Goal: Task Accomplishment & Management: Manage account settings

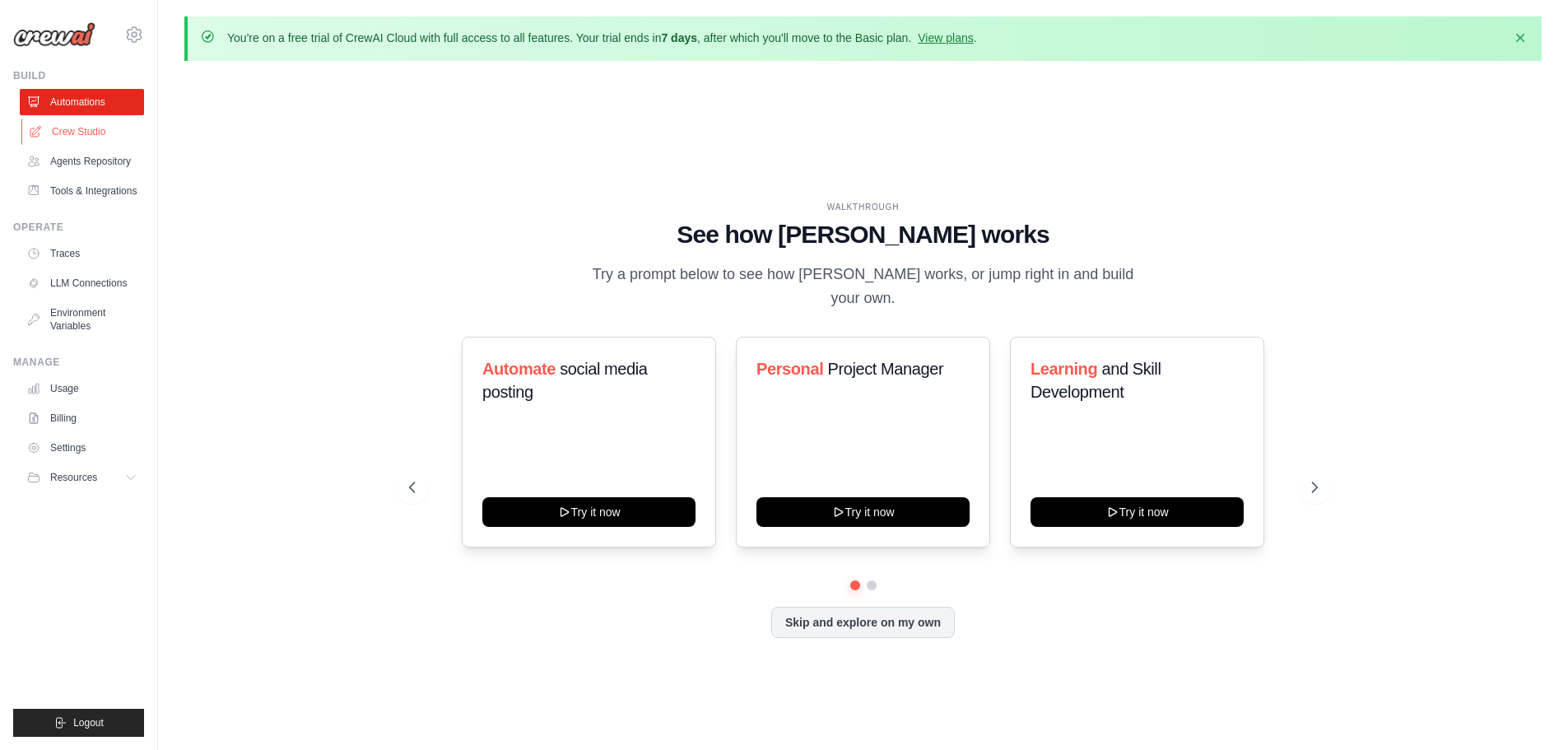
click at [96, 130] on link "Crew Studio" at bounding box center [83, 131] width 124 height 26
click at [91, 154] on link "Agents Repository" at bounding box center [83, 161] width 124 height 26
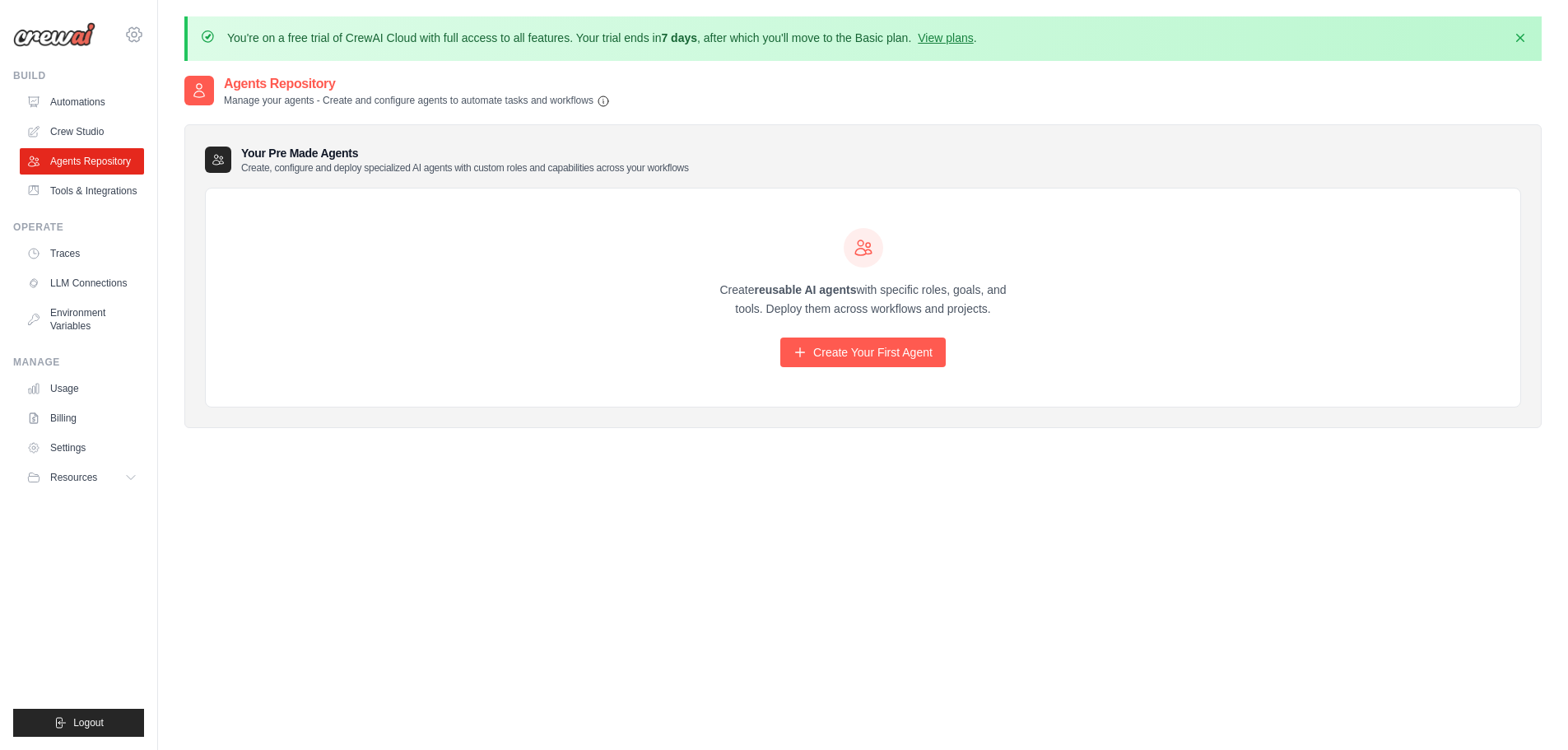
click at [137, 27] on icon at bounding box center [133, 34] width 19 height 19
click at [138, 27] on icon at bounding box center [133, 34] width 19 height 19
click at [867, 358] on link "Create Your First Agent" at bounding box center [863, 353] width 166 height 30
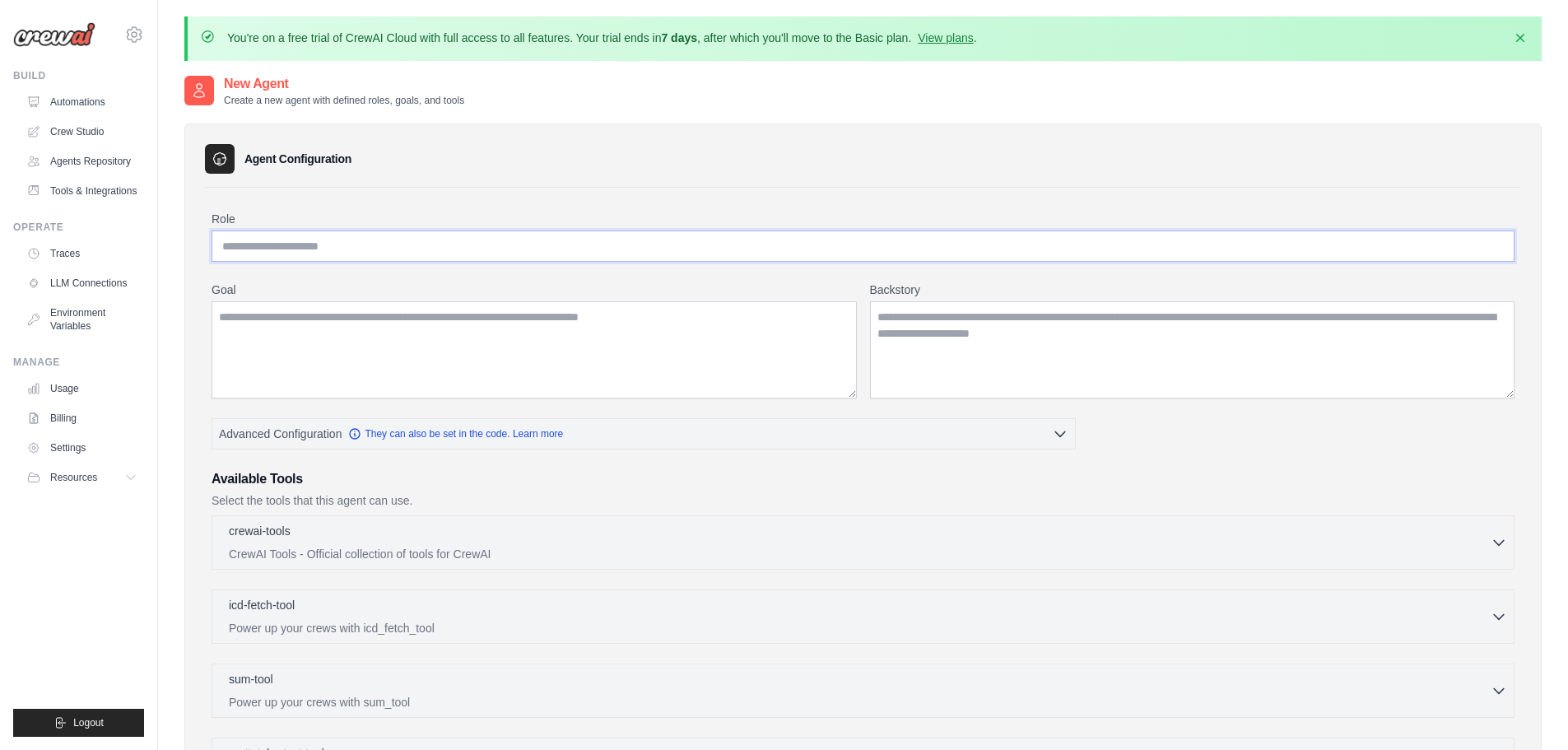
click at [323, 254] on input "Role" at bounding box center [862, 246] width 1302 height 31
click at [482, 255] on input "Role" at bounding box center [862, 246] width 1302 height 31
click at [459, 262] on div "Role * Goal Backstory Advanced Configuration They can also be set in the code. …" at bounding box center [862, 581] width 1302 height 741
click at [459, 249] on input "*" at bounding box center [862, 246] width 1302 height 31
drag, startPoint x: 450, startPoint y: 252, endPoint x: 182, endPoint y: 295, distance: 271.4
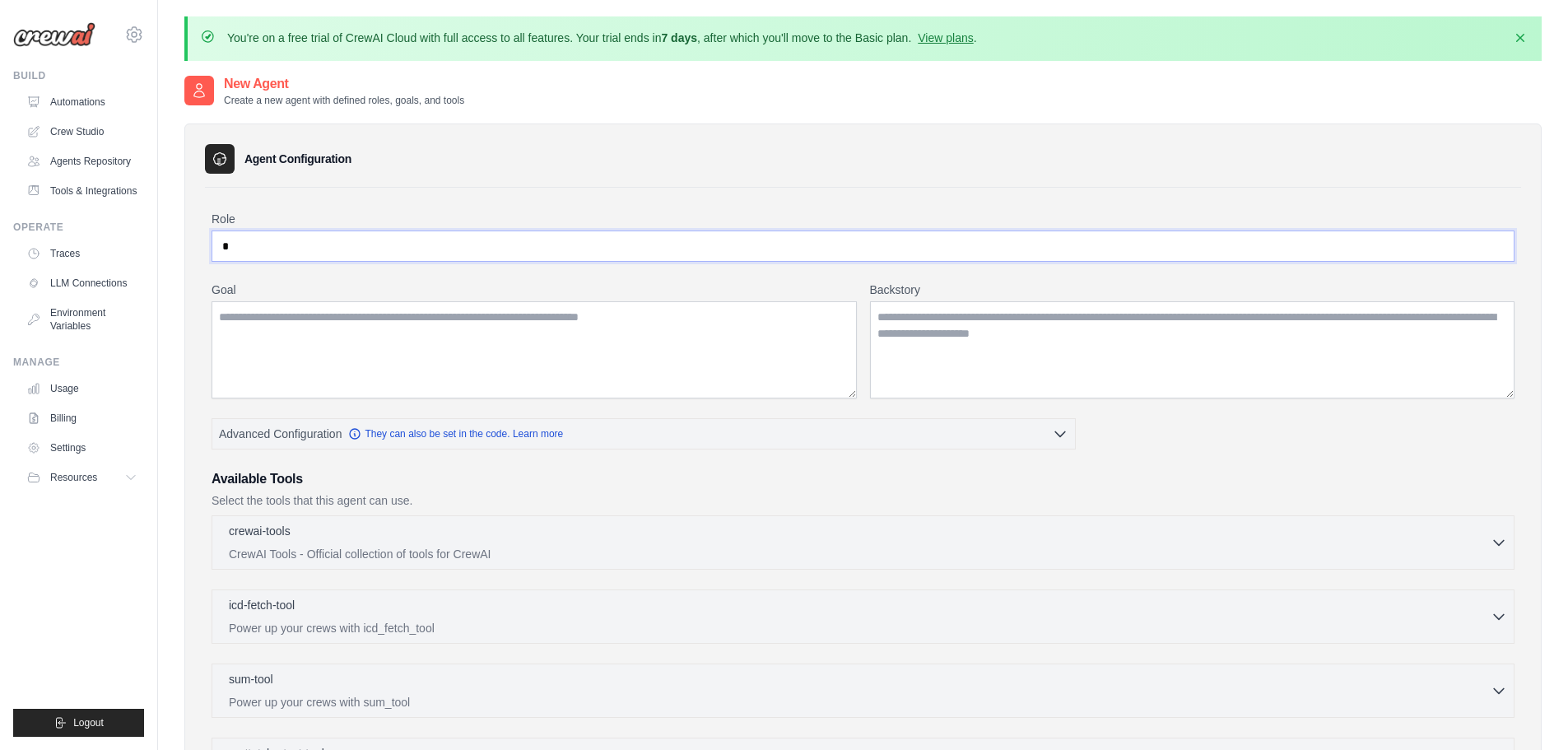
click at [182, 295] on div "You're on a free trial of CrewAI Cloud with full access to all features. Your t…" at bounding box center [863, 533] width 1410 height 1033
paste input "**********"
type input "**********"
click at [560, 303] on textarea "Goal" at bounding box center [533, 349] width 645 height 97
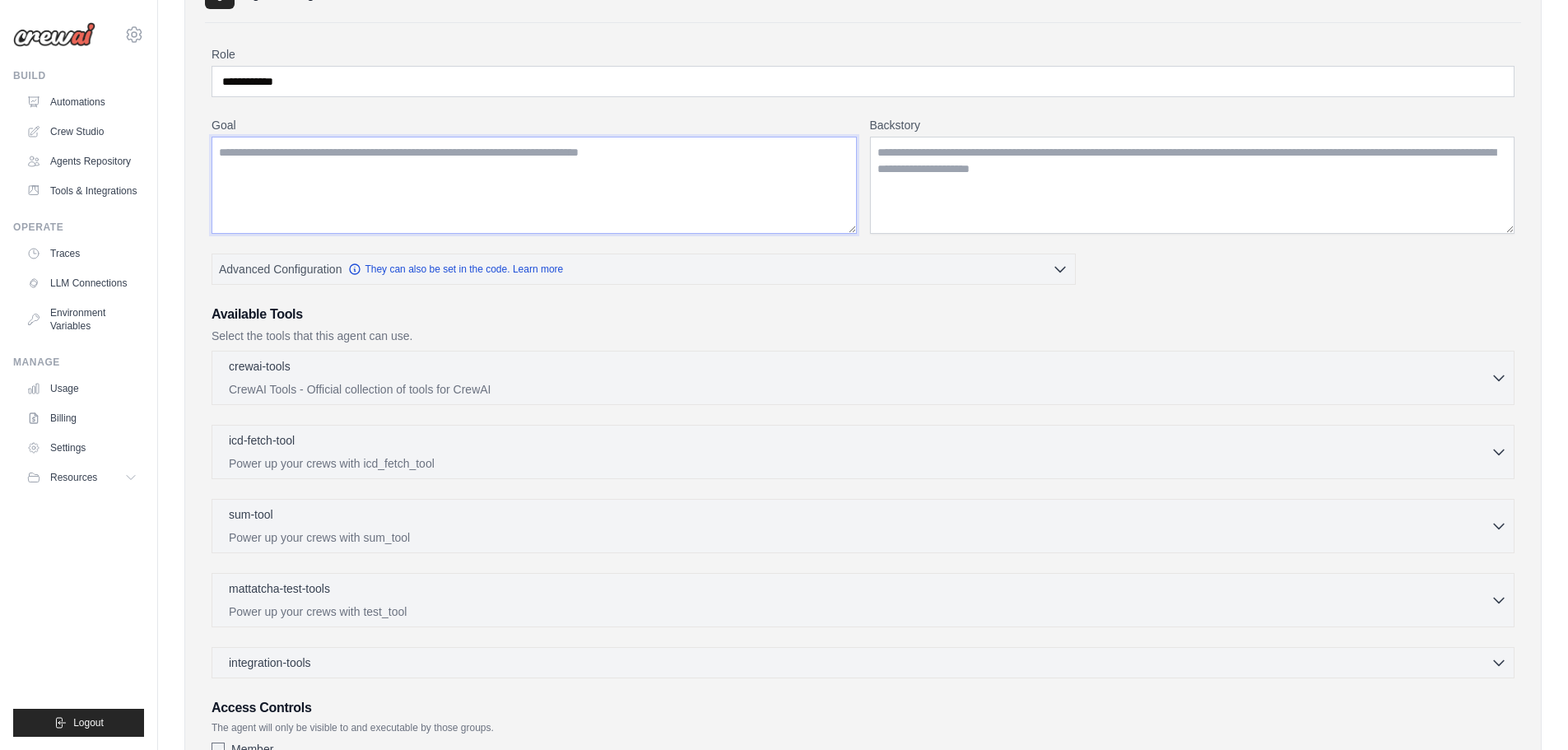
scroll to position [247, 0]
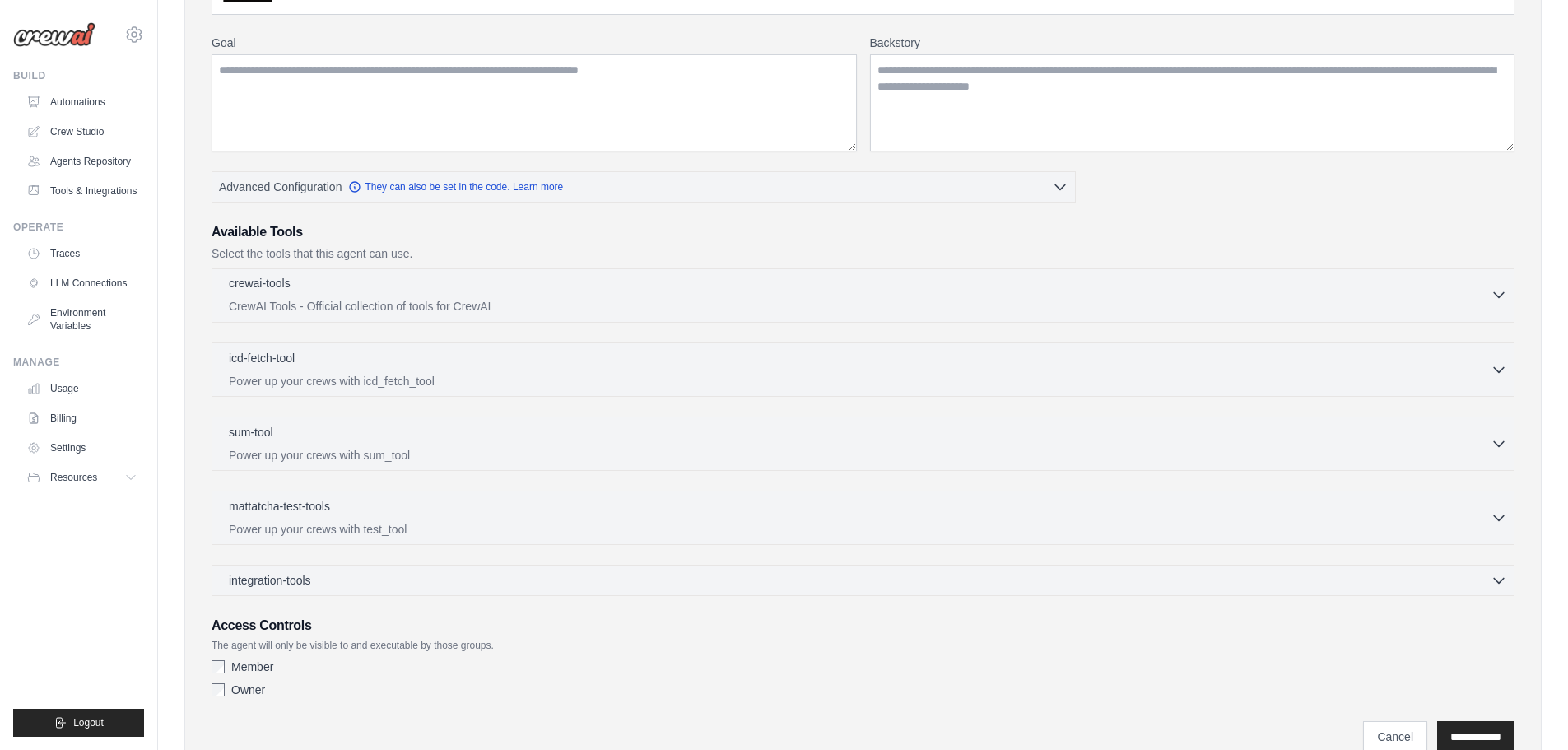
click at [271, 289] on p "crewai-tools" at bounding box center [259, 283] width 62 height 17
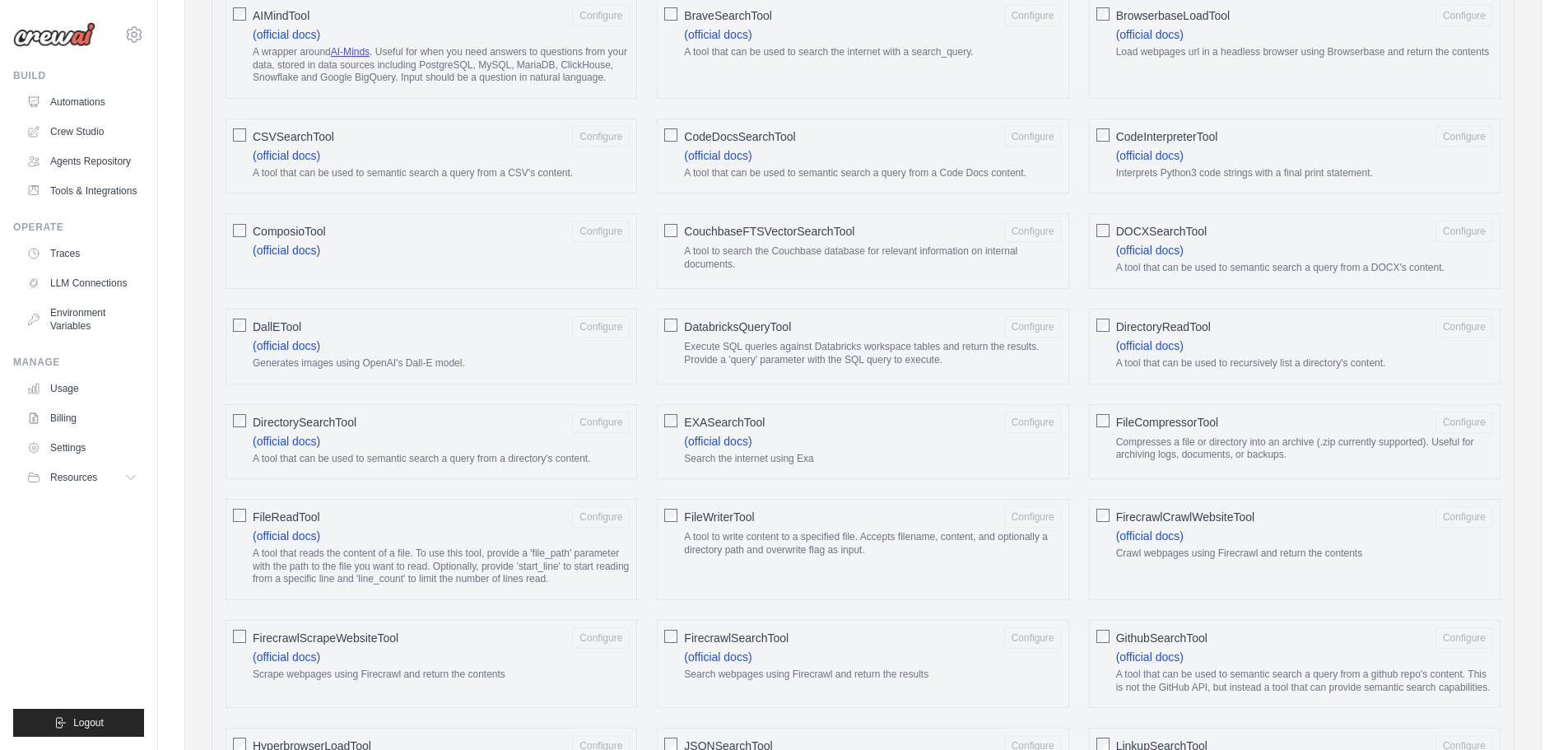
scroll to position [658, 0]
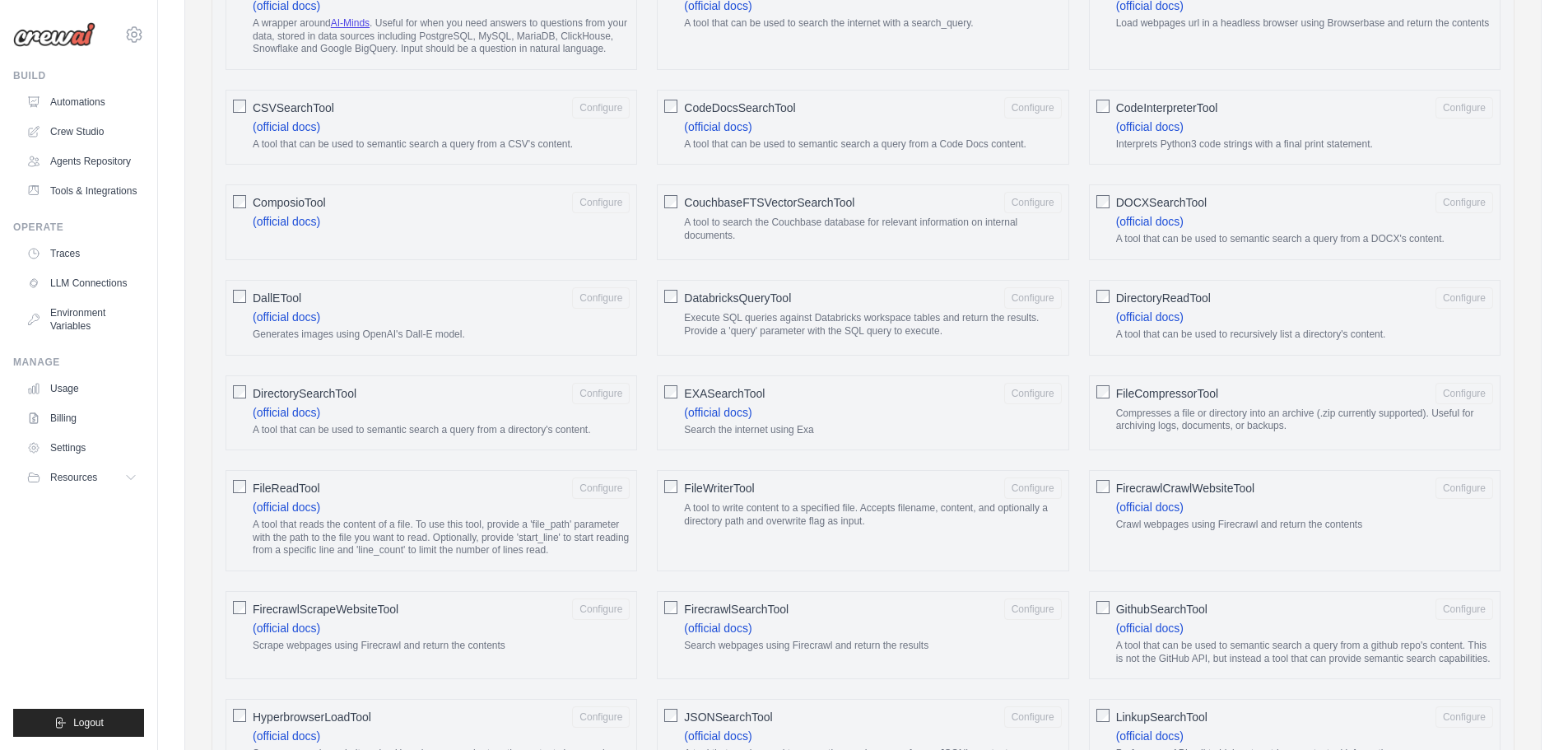
click at [749, 302] on span "DatabricksQueryTool" at bounding box center [738, 298] width 107 height 17
click at [1028, 281] on div "DatabricksQueryTool Configure Execute SQL queries against Databricks workspace …" at bounding box center [862, 318] width 412 height 76
click at [1026, 296] on button "Configure" at bounding box center [1033, 296] width 57 height 21
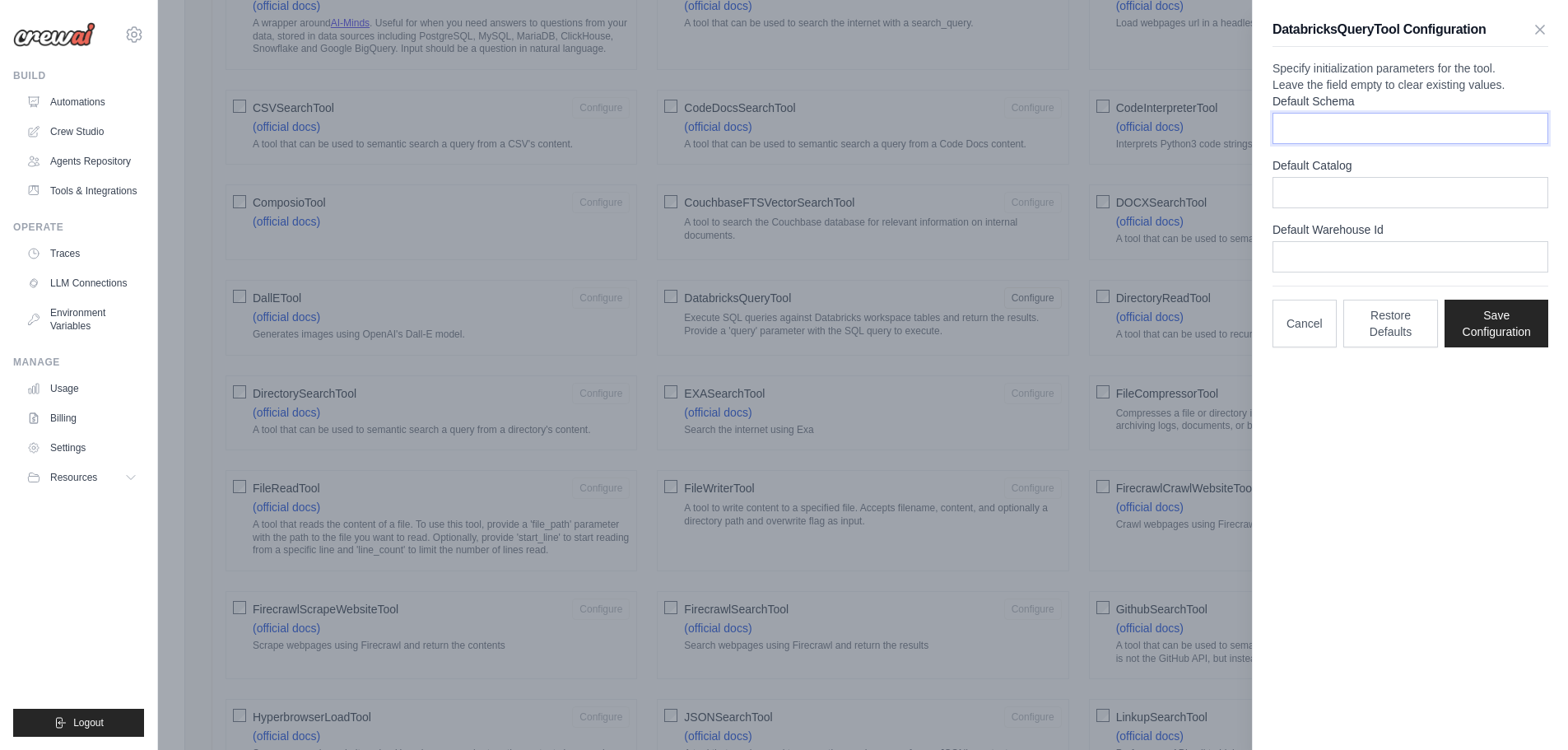
click at [1355, 144] on input "Default Schema" at bounding box center [1411, 129] width 276 height 31
click at [1348, 208] on input "Default Catalog" at bounding box center [1411, 193] width 276 height 31
click at [1345, 272] on input "Default Warehouse Id" at bounding box center [1411, 257] width 276 height 31
click at [1310, 346] on button "Cancel" at bounding box center [1304, 323] width 64 height 48
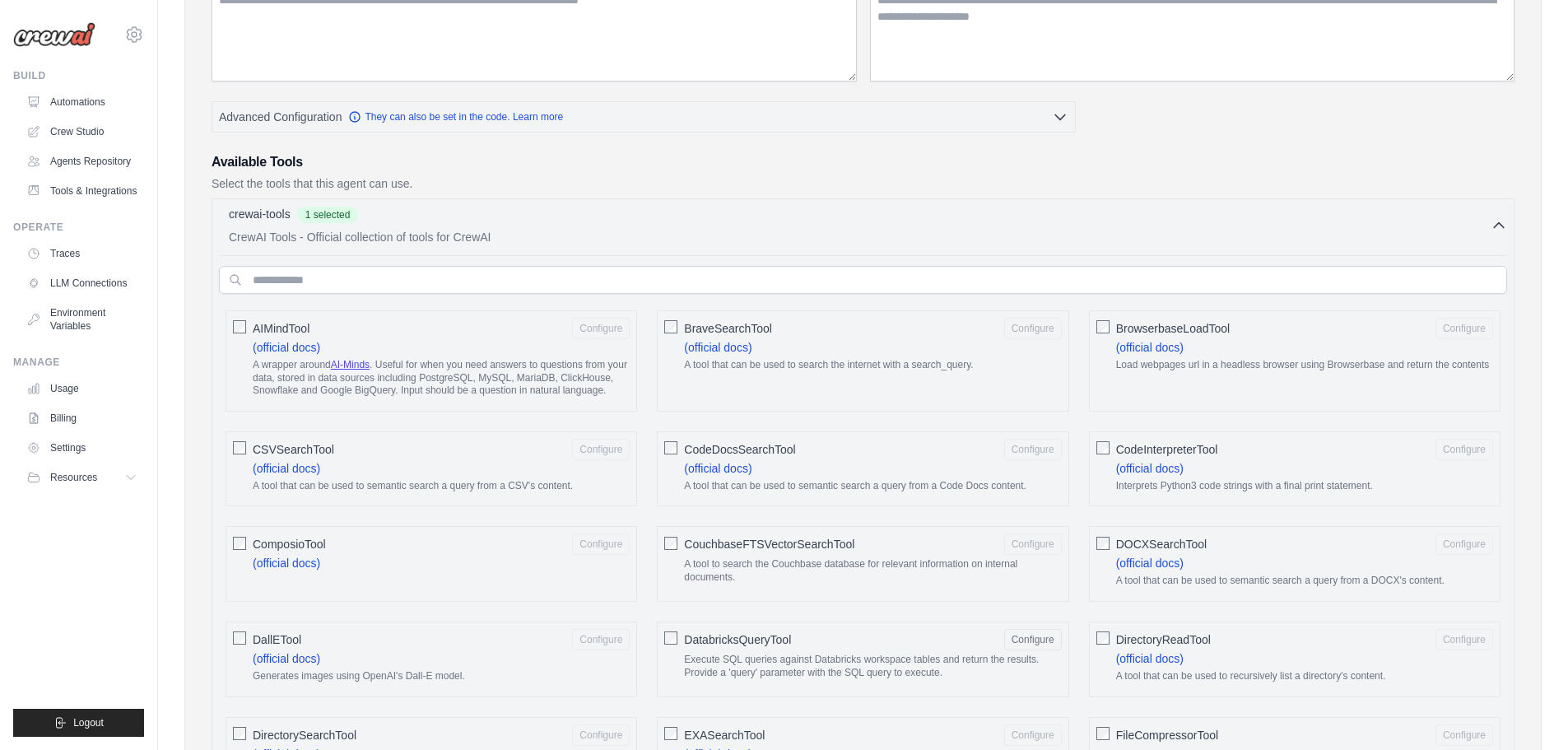
scroll to position [330, 0]
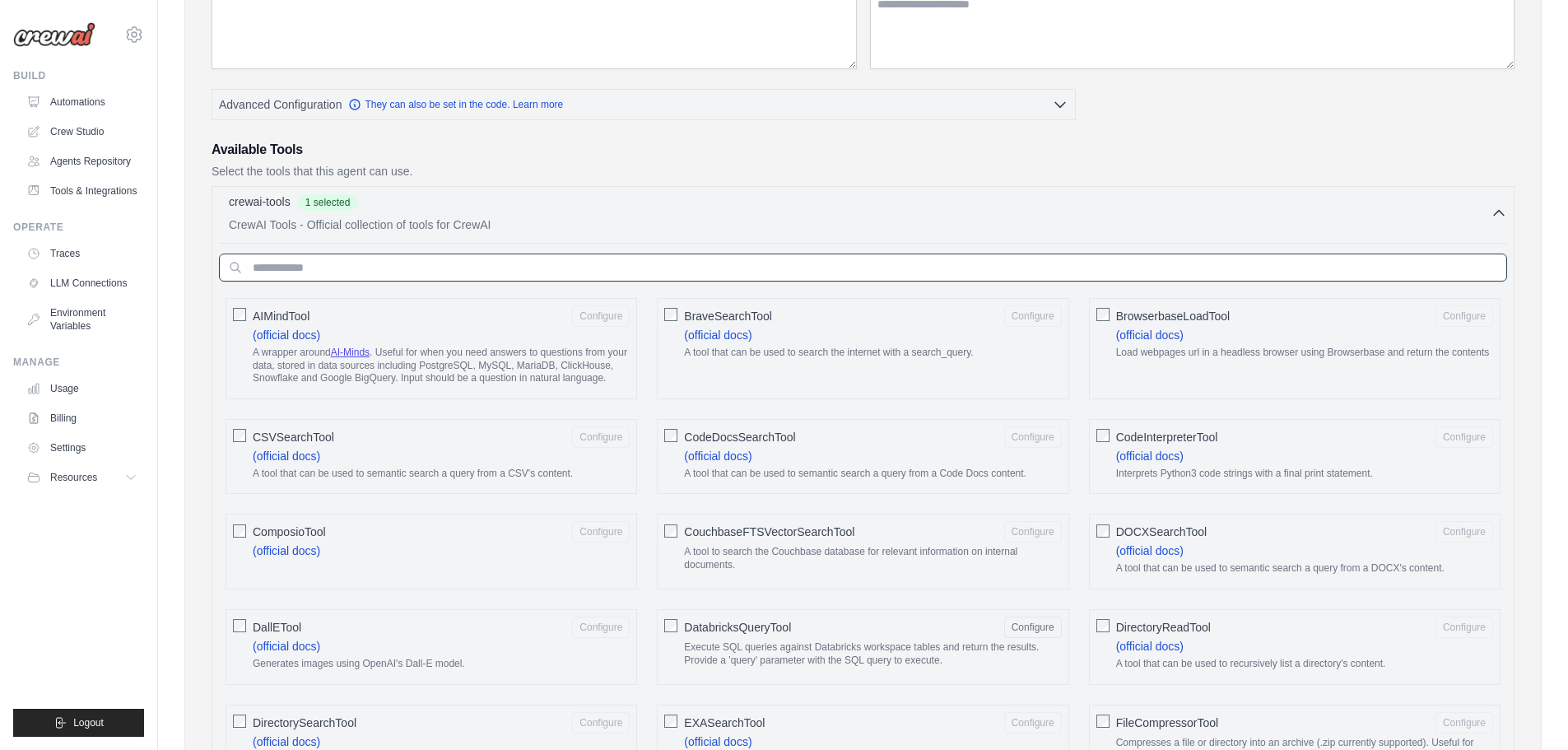
click at [547, 272] on input "text" at bounding box center [862, 268] width 1288 height 28
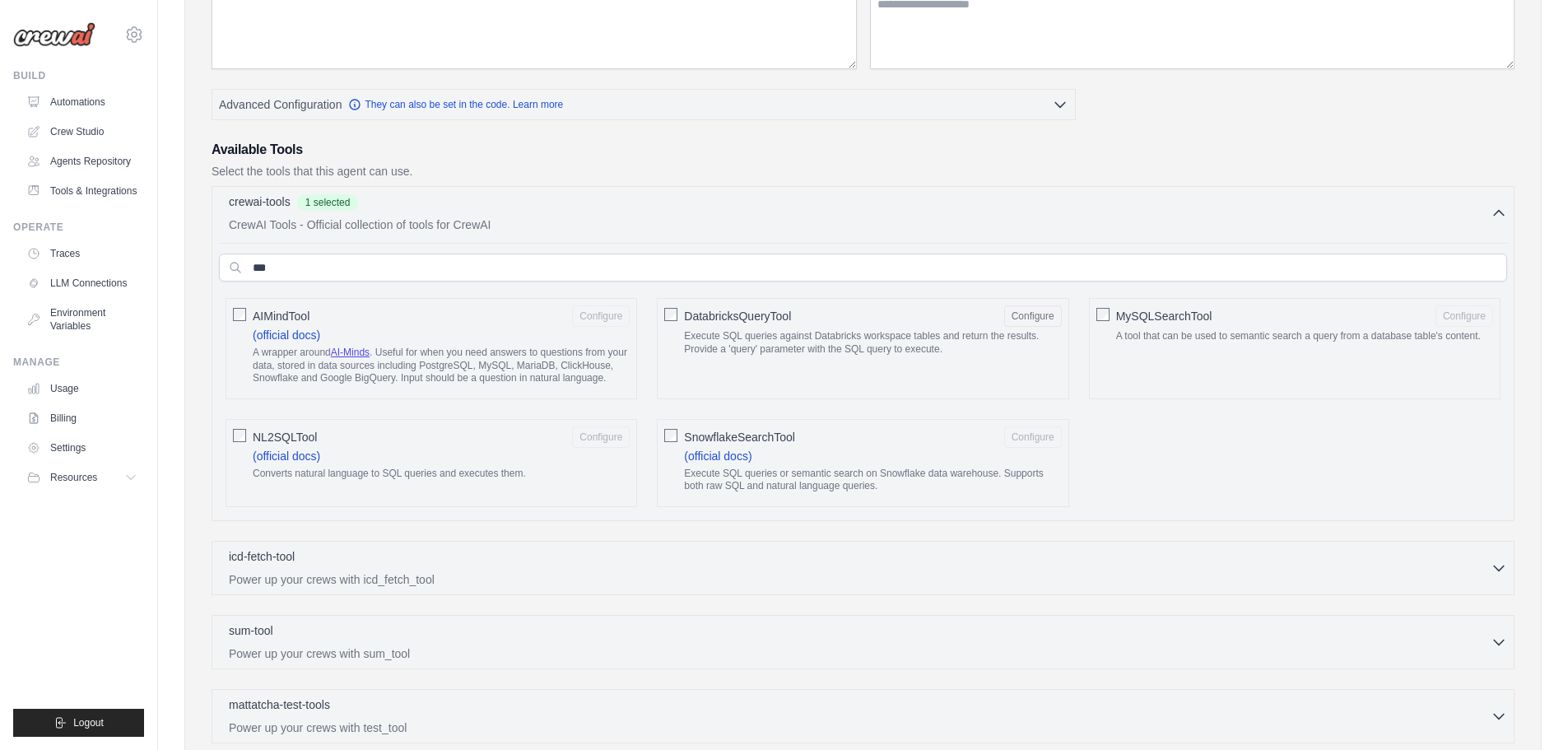
click at [763, 319] on span "DatabricksQueryTool" at bounding box center [738, 317] width 107 height 17
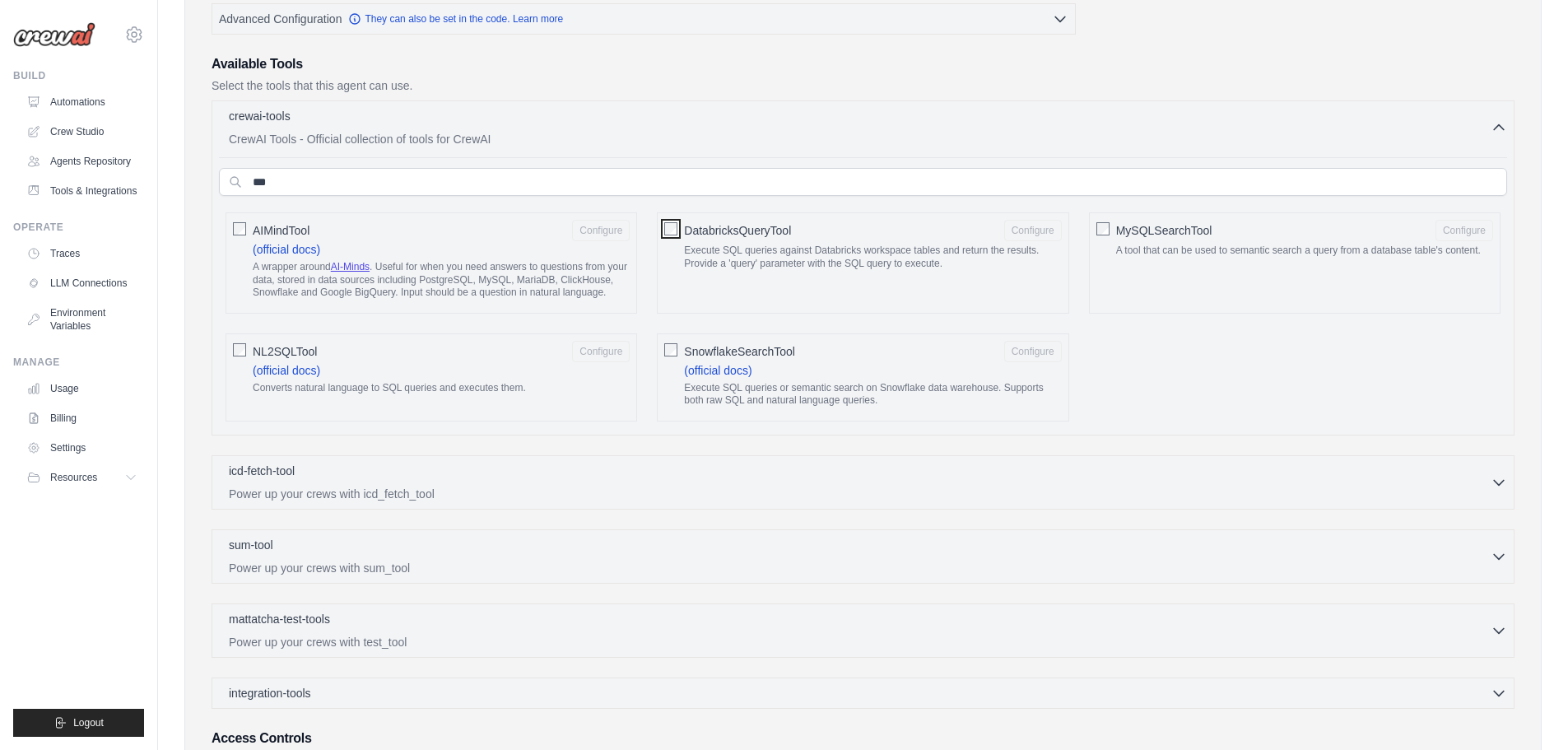
scroll to position [185, 0]
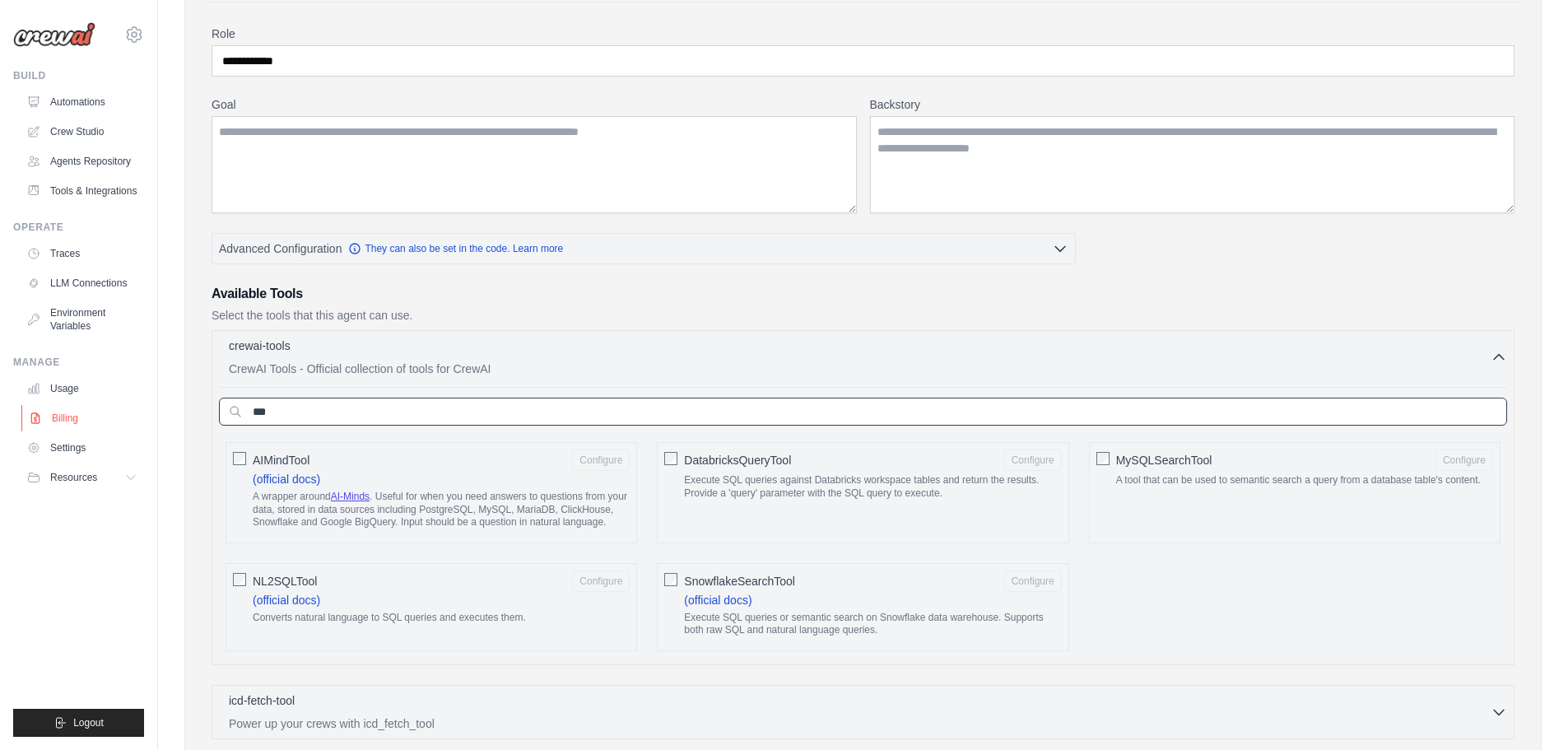
drag, startPoint x: 323, startPoint y: 412, endPoint x: 137, endPoint y: 427, distance: 186.6
click at [137, 427] on body "guillote49@gmail.com Settings Build Automations" at bounding box center [784, 488] width 1568 height 1347
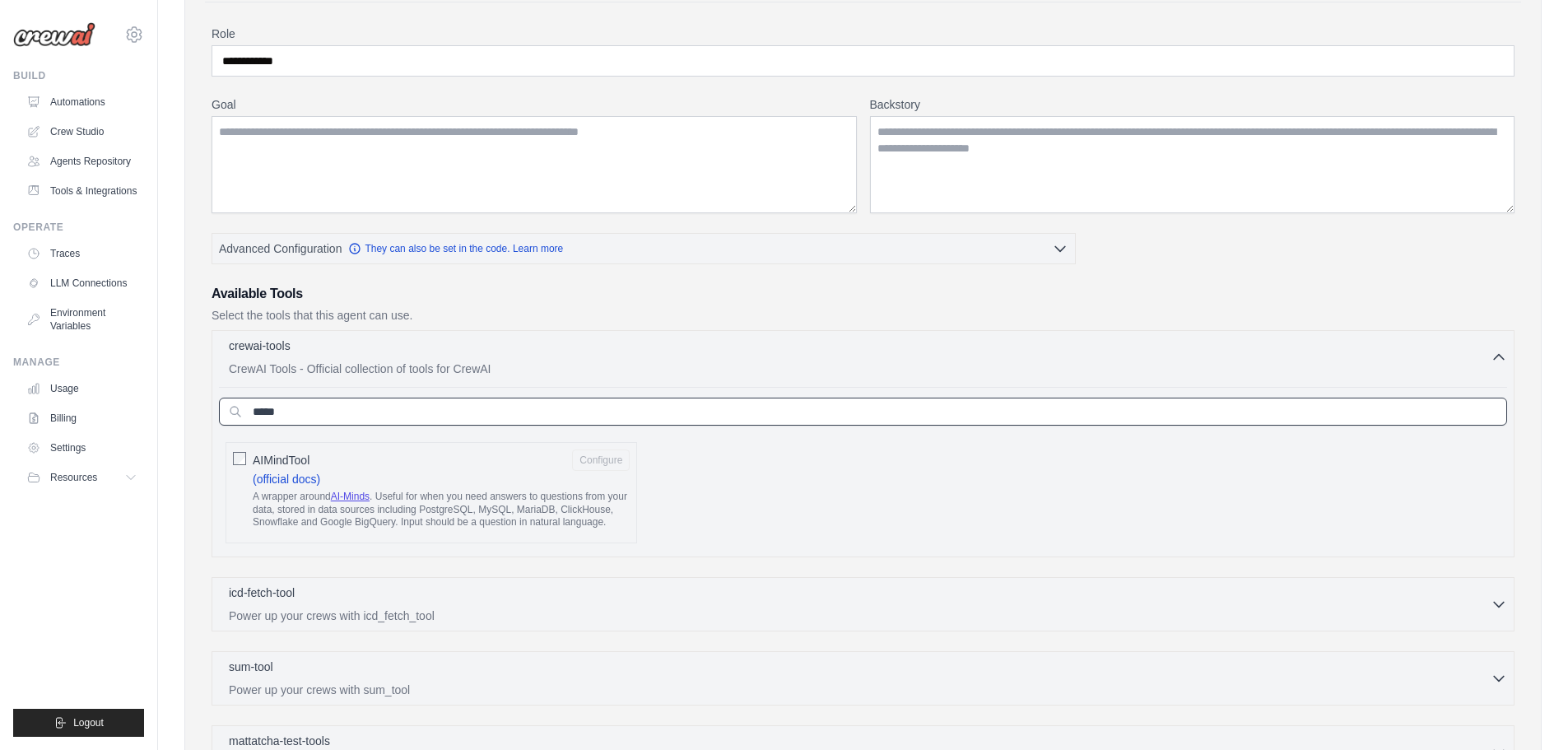
scroll to position [268, 0]
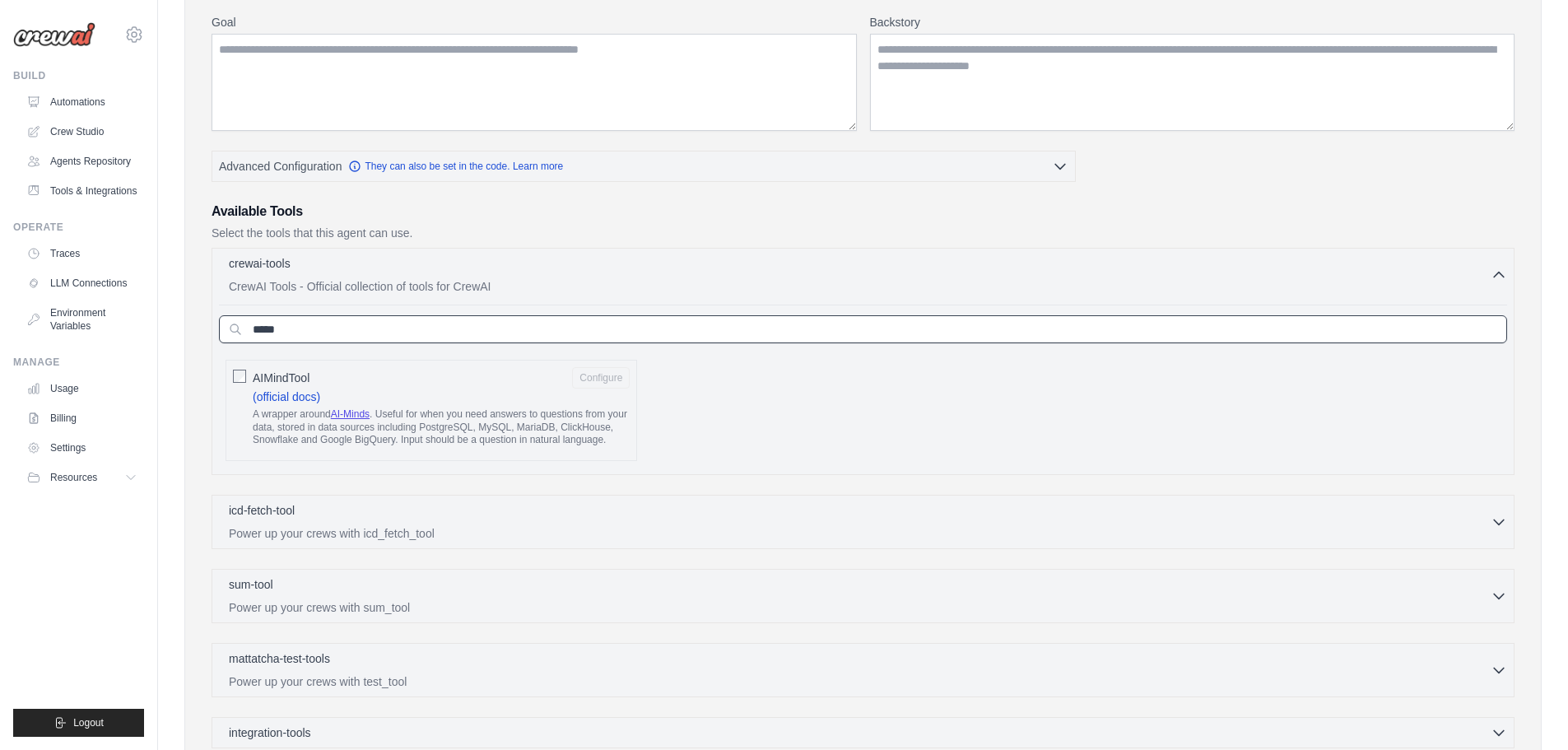
type input "*****"
click at [262, 372] on span "AIMindTool" at bounding box center [280, 378] width 56 height 17
click at [605, 384] on button "Configure" at bounding box center [601, 377] width 57 height 21
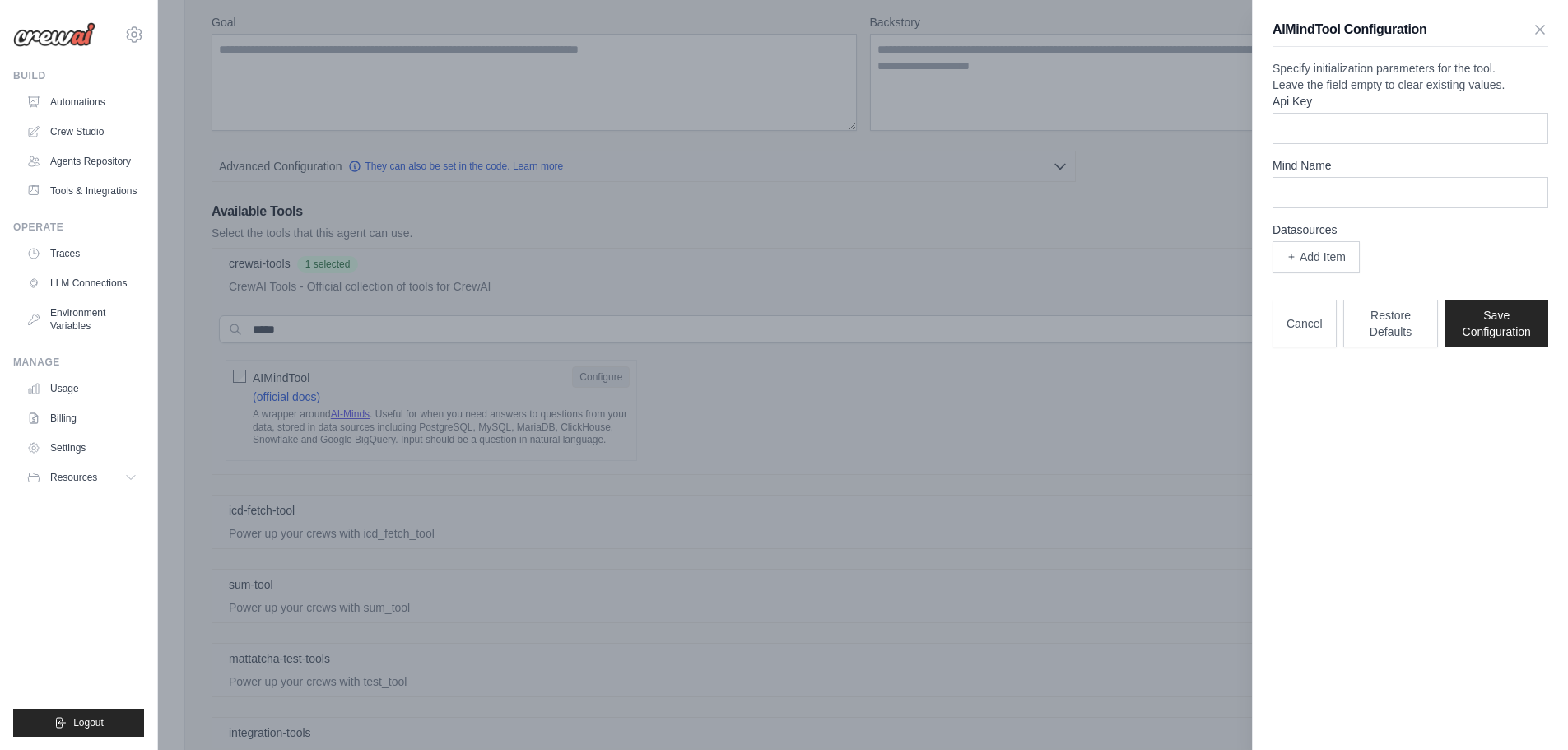
click at [605, 384] on div at bounding box center [784, 375] width 1568 height 750
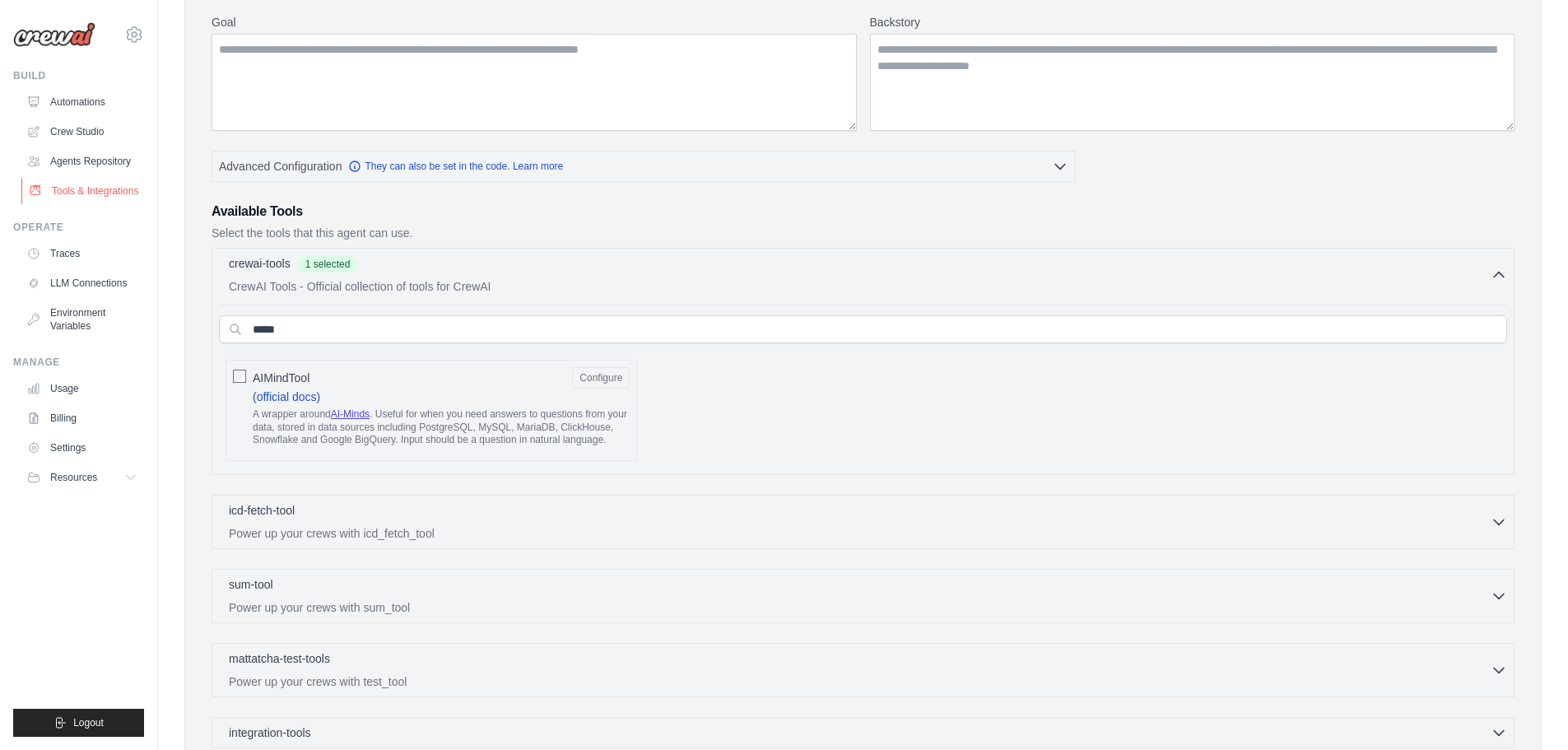
click at [76, 189] on link "Tools & Integrations" at bounding box center [83, 191] width 124 height 26
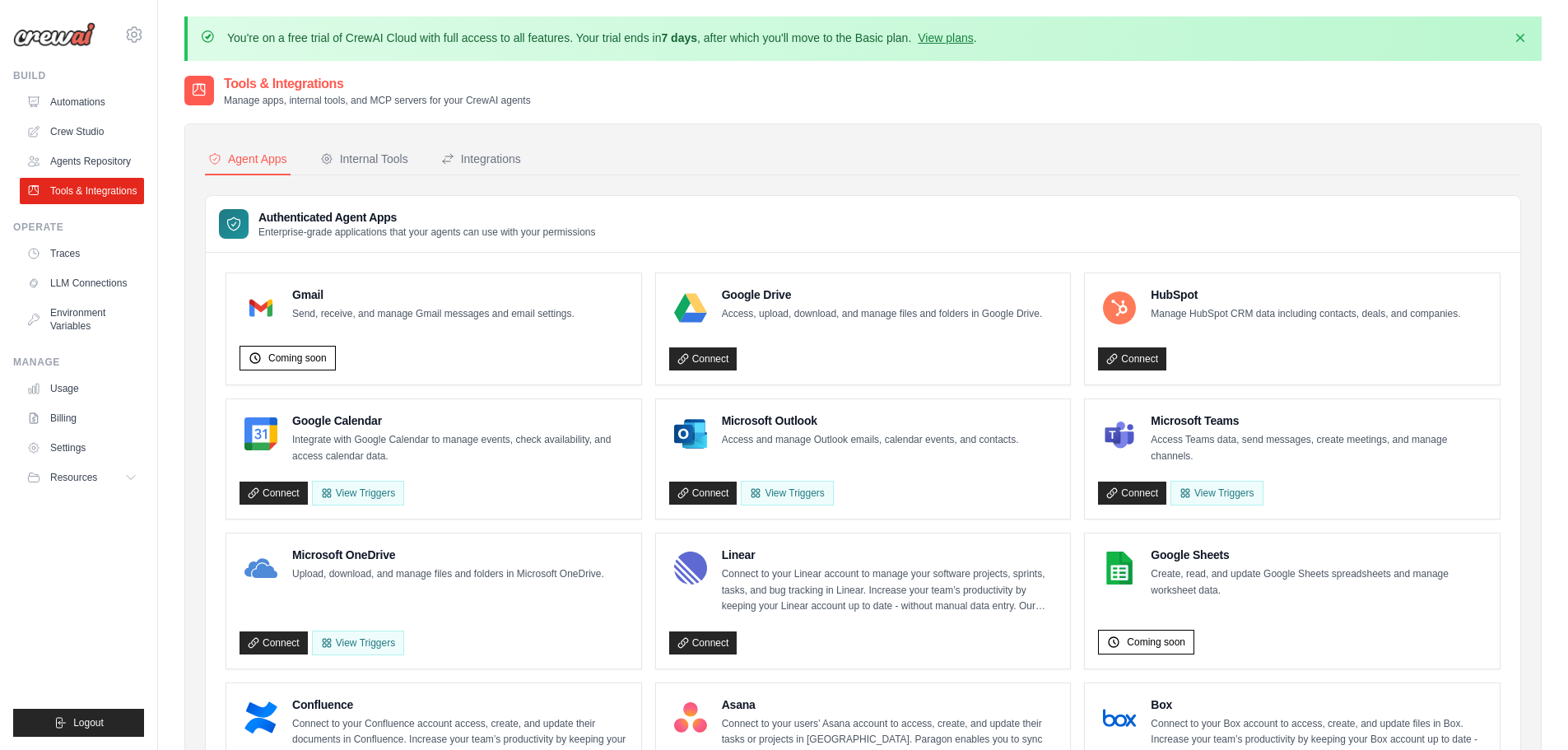
click at [465, 246] on div "Authenticated Agent Apps Enterprise-grade applications that your agents can use…" at bounding box center [863, 224] width 1314 height 56
click at [71, 102] on link "Automations" at bounding box center [83, 102] width 124 height 26
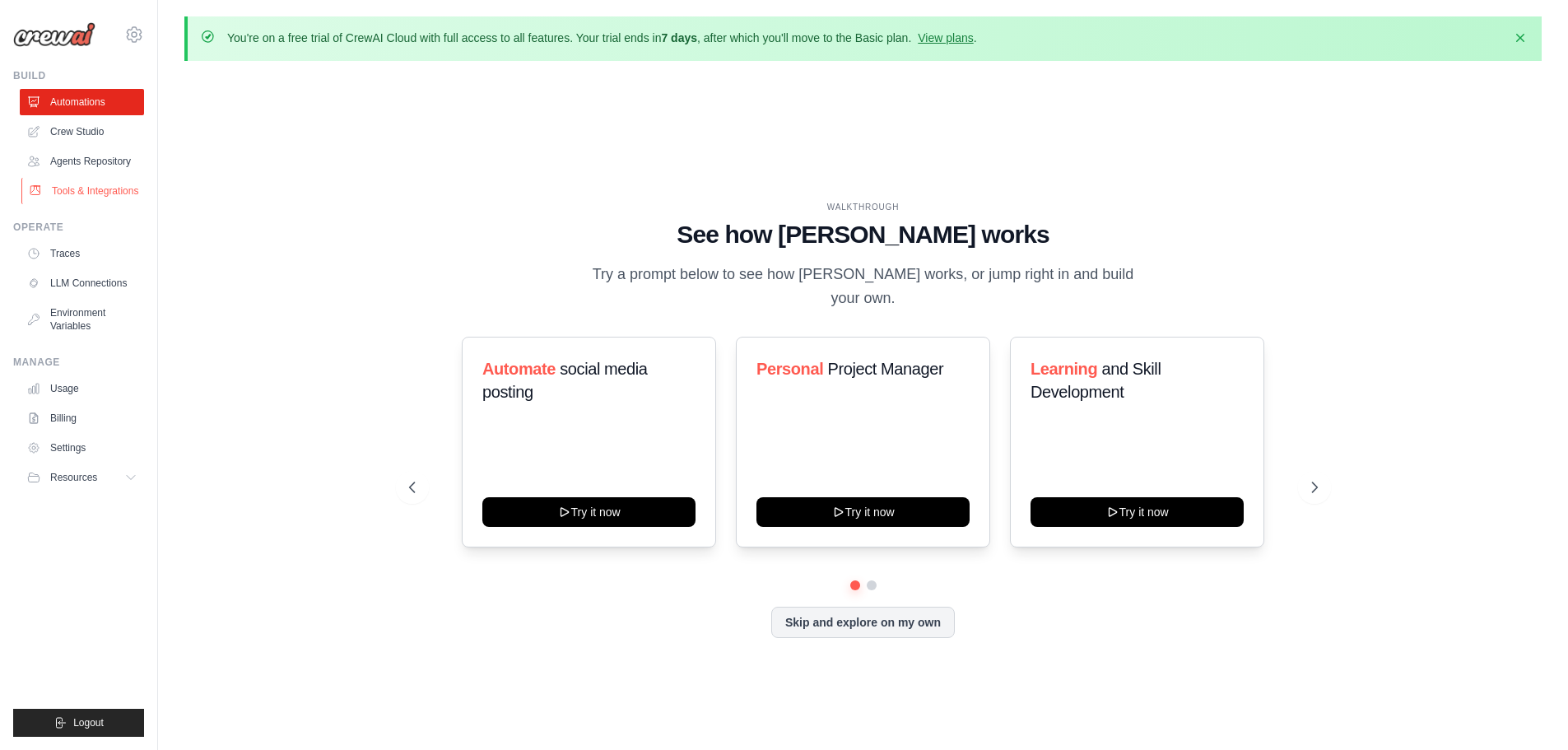
click at [85, 200] on link "Tools & Integrations" at bounding box center [83, 191] width 124 height 26
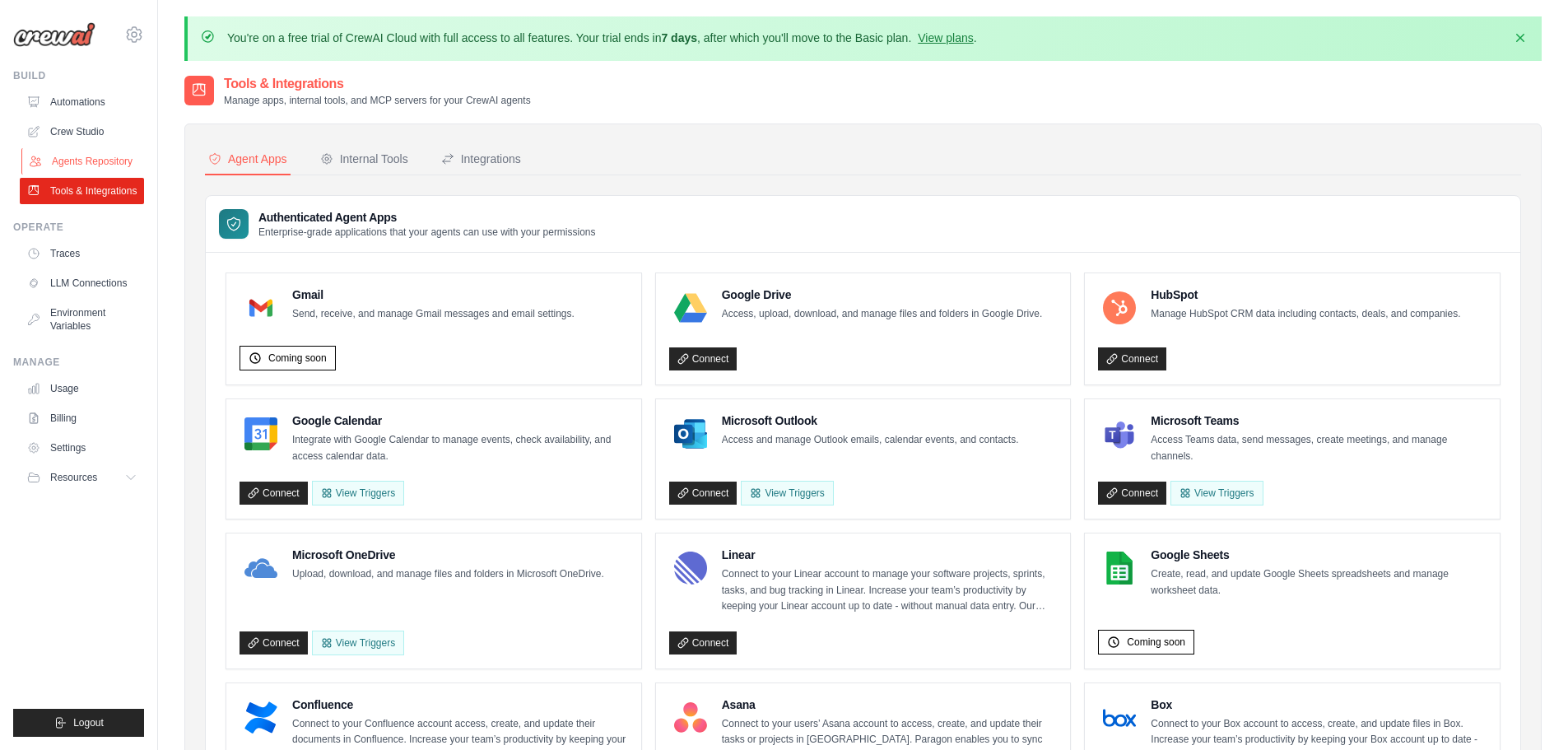
click at [80, 167] on link "Agents Repository" at bounding box center [83, 161] width 124 height 26
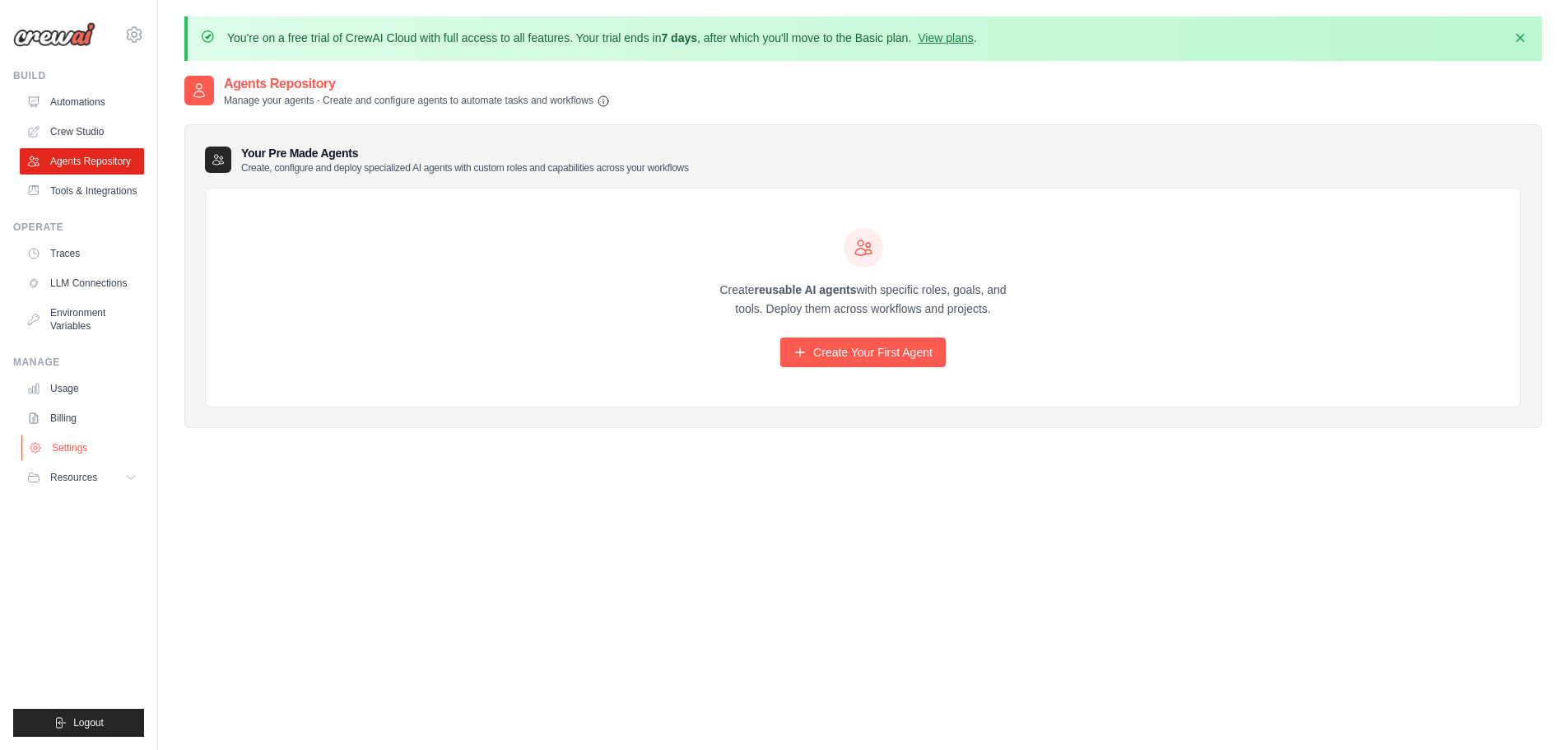
click at [58, 450] on link "Settings" at bounding box center [83, 447] width 124 height 26
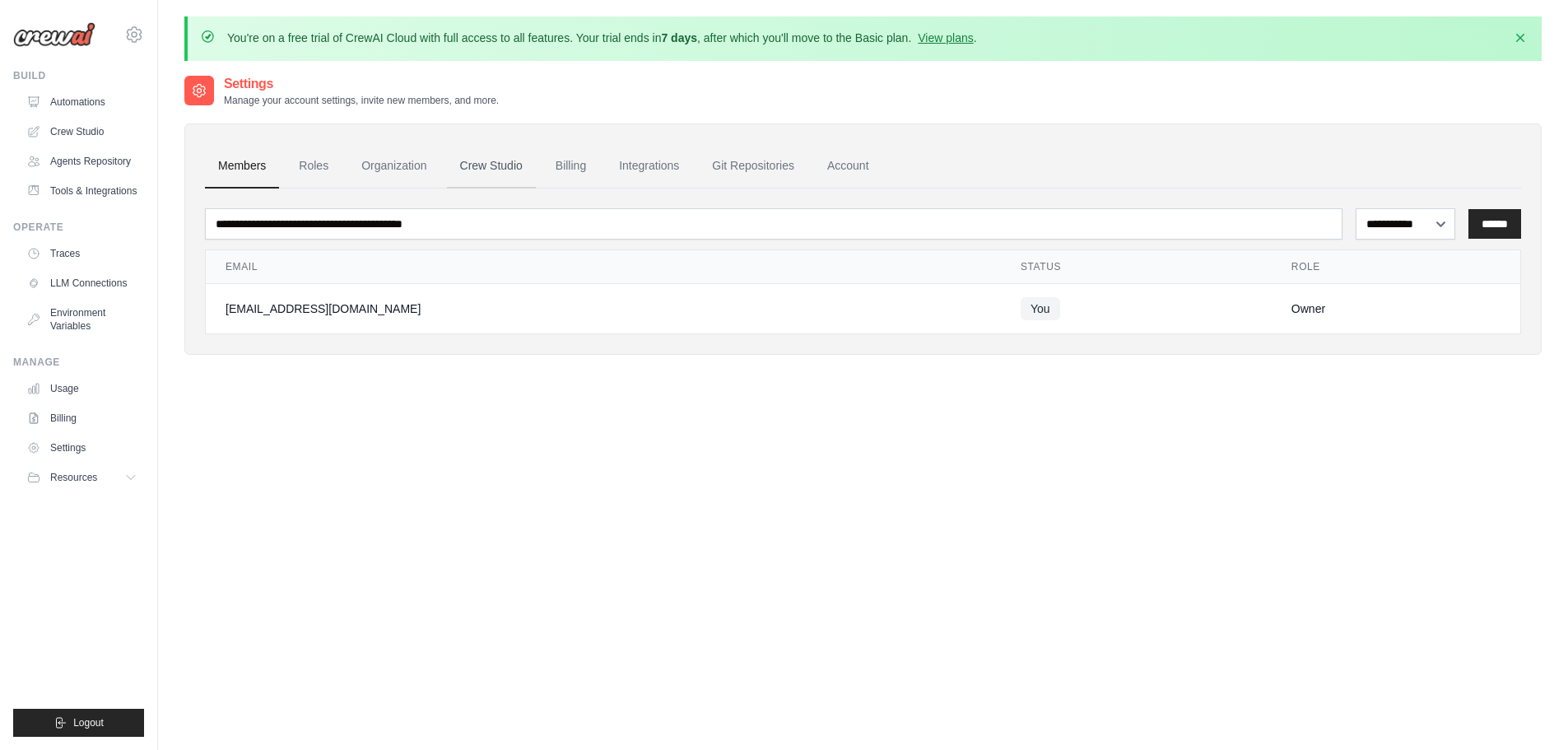
click at [506, 173] on link "Crew Studio" at bounding box center [492, 167] width 89 height 44
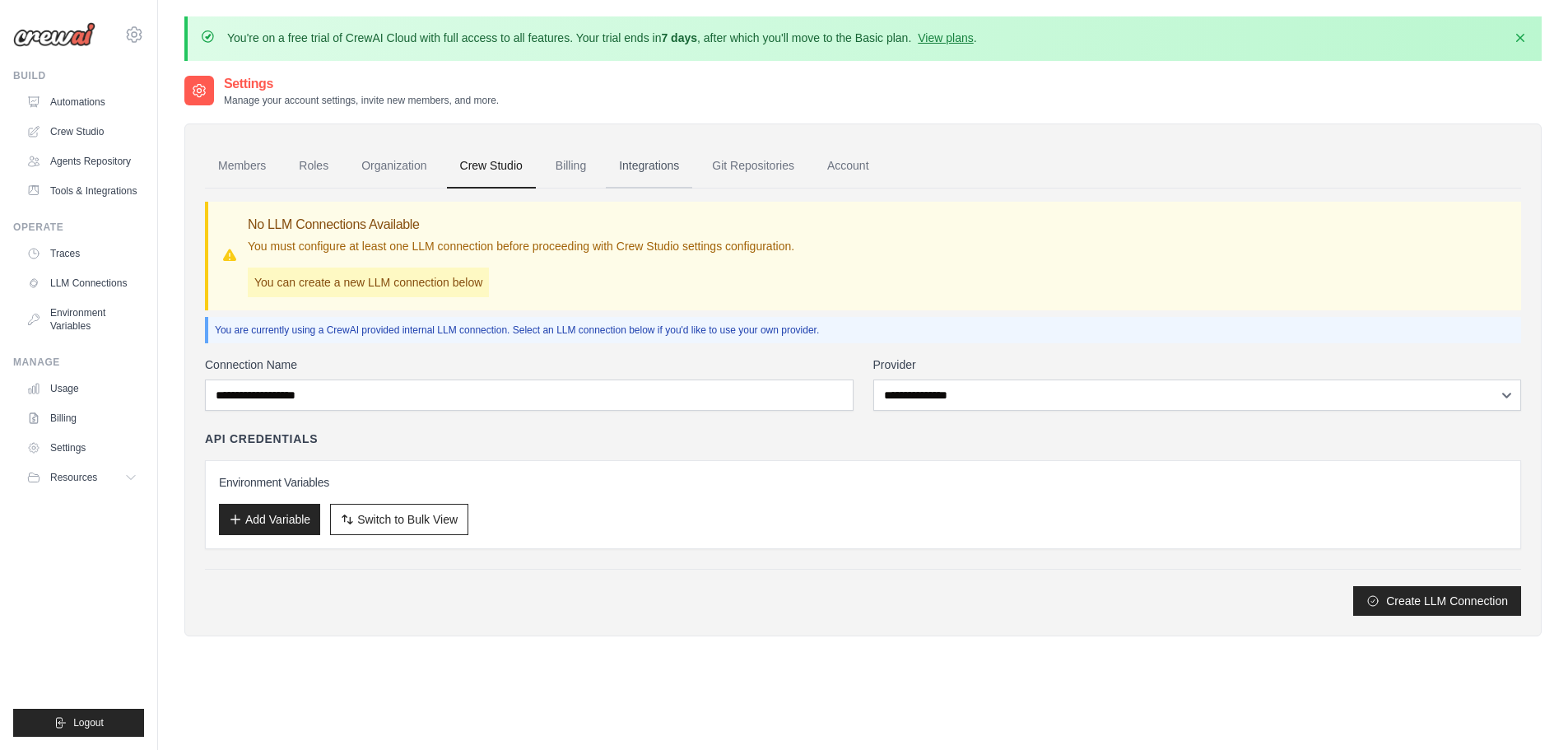
click at [672, 164] on link "Integrations" at bounding box center [648, 167] width 86 height 44
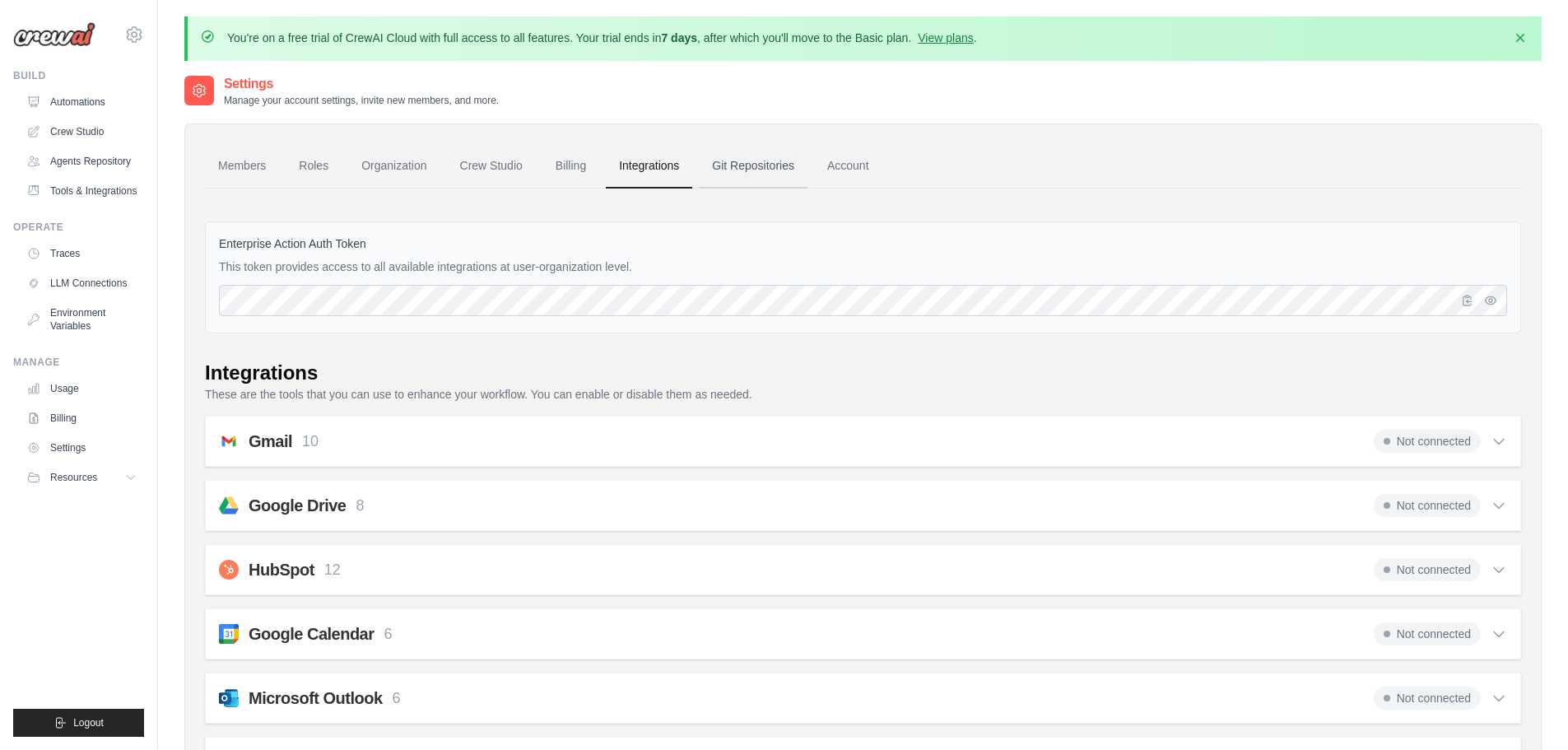
click at [730, 169] on link "Git Repositories" at bounding box center [753, 167] width 108 height 44
